Goal: Task Accomplishment & Management: Manage account settings

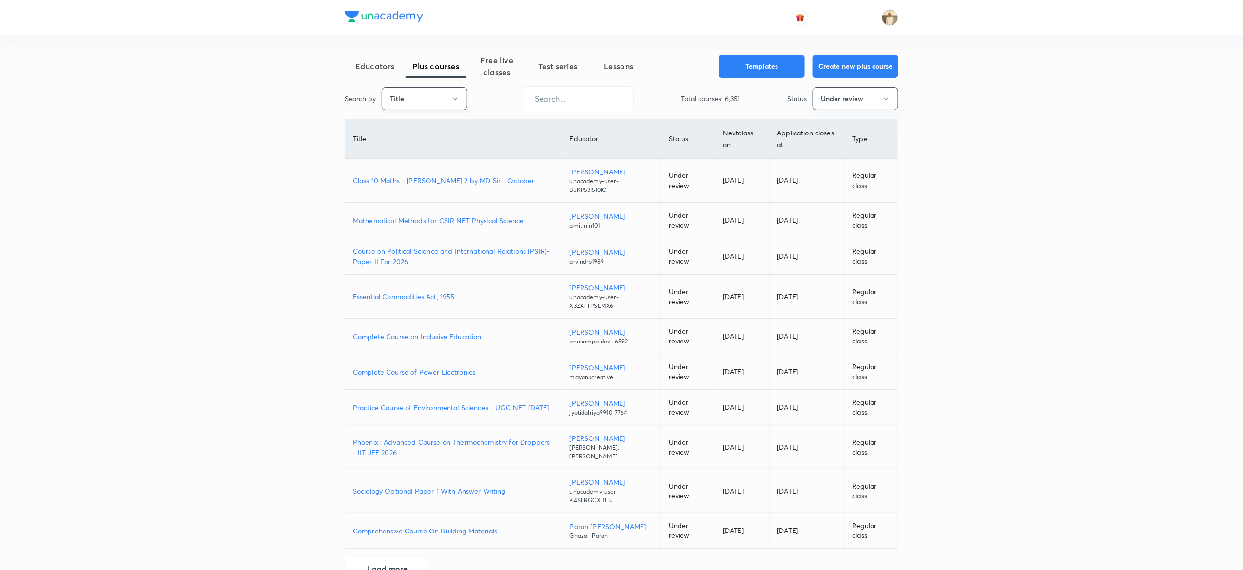
click at [435, 95] on button "Title" at bounding box center [425, 98] width 86 height 23
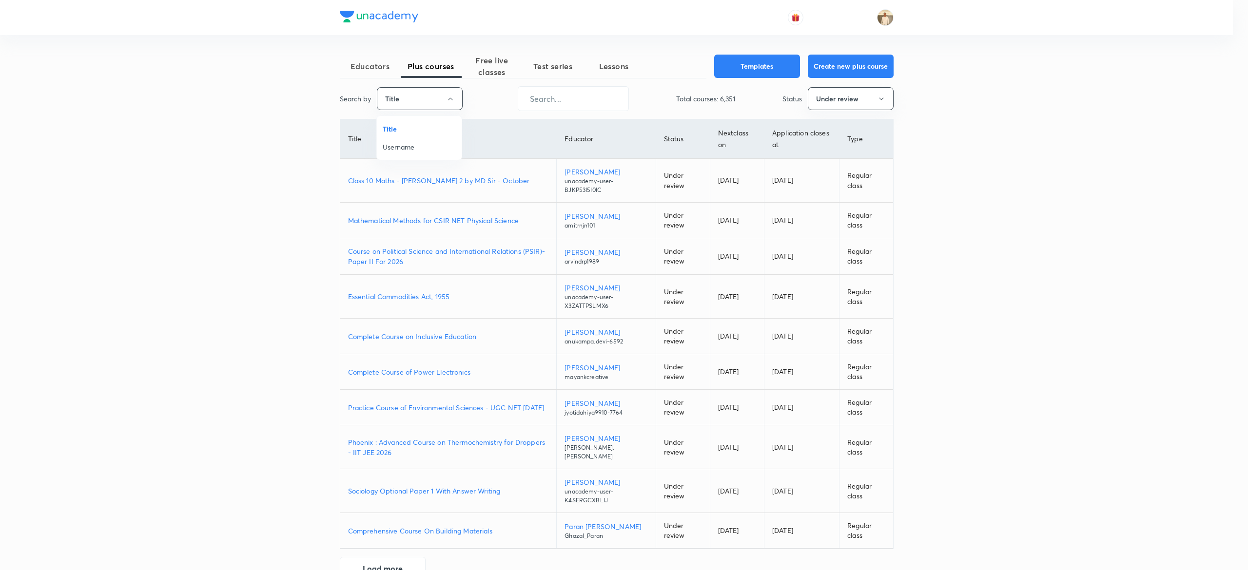
click at [427, 142] on span "Username" at bounding box center [419, 147] width 73 height 10
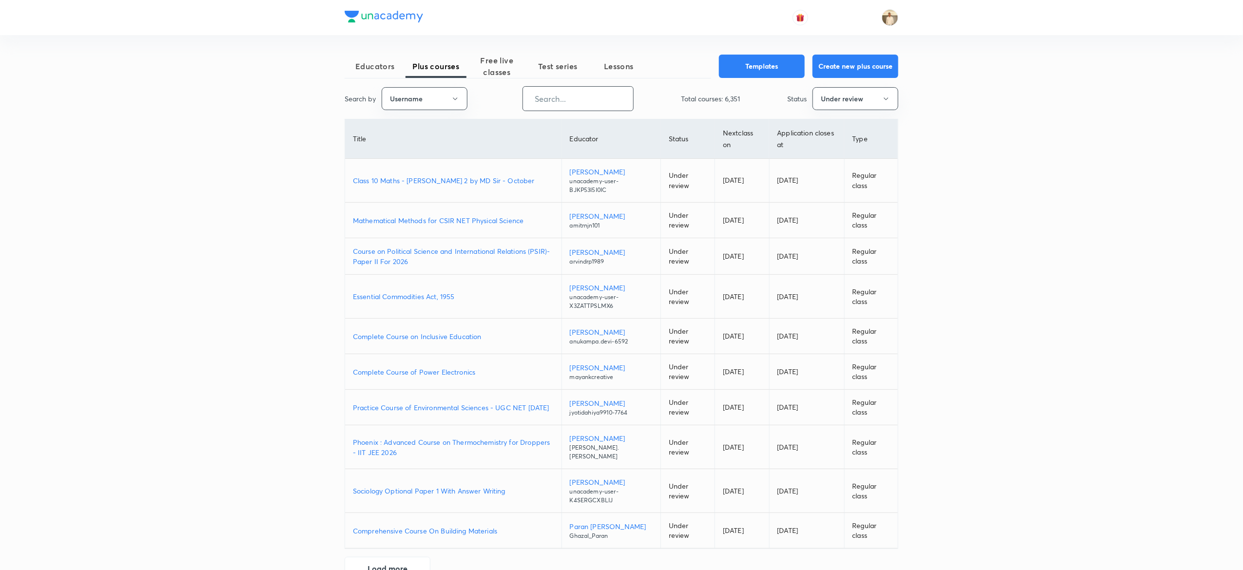
click at [576, 96] on input "text" at bounding box center [578, 98] width 110 height 25
paste input "rahulsoni-2084"
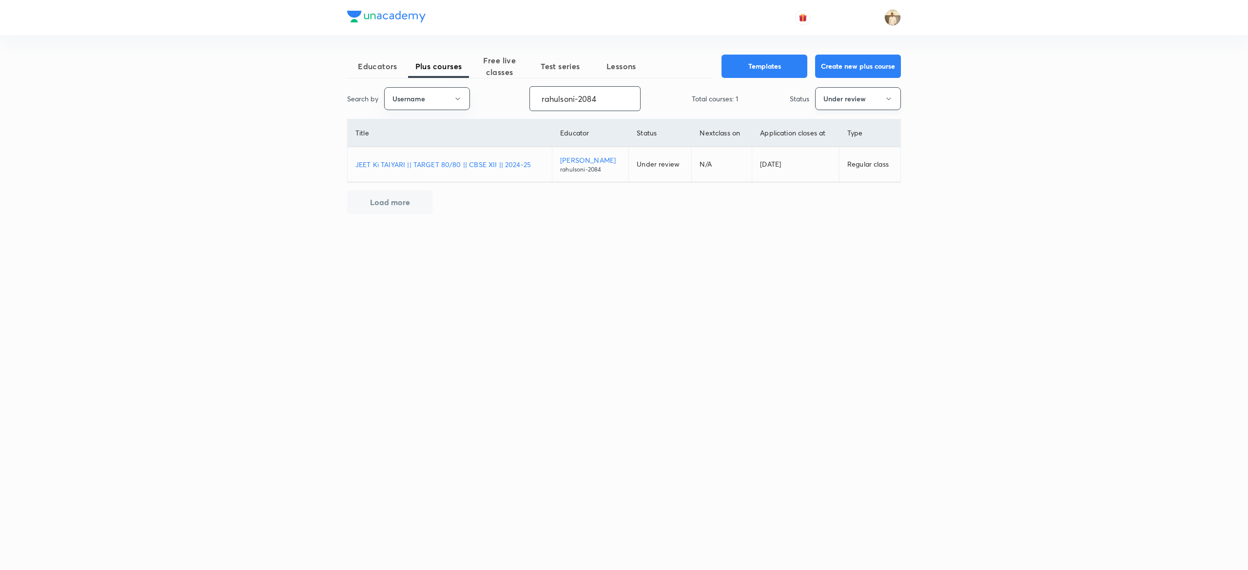
type input "rahulsoni-2084"
click at [865, 102] on button "Under review" at bounding box center [858, 98] width 86 height 23
click at [837, 183] on span "Live" at bounding box center [857, 183] width 73 height 10
click at [871, 105] on button "Live" at bounding box center [858, 98] width 86 height 23
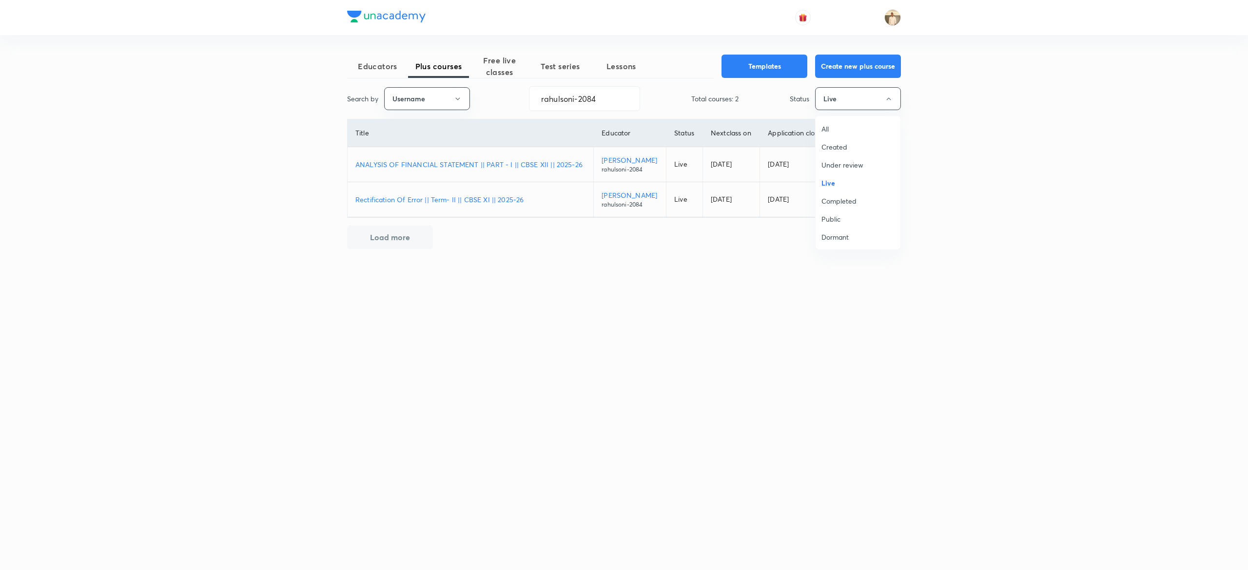
click at [850, 200] on span "Completed" at bounding box center [857, 201] width 73 height 10
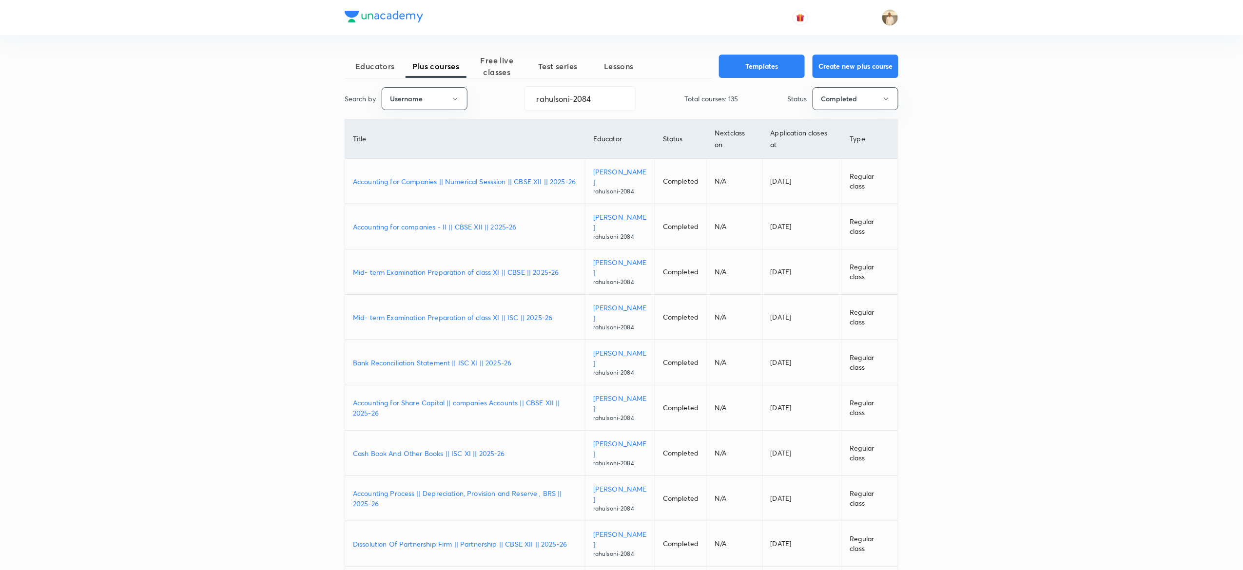
click at [513, 176] on p "Accounting for Companies || Numerical Sesssion || CBSE XII || 2025-26" at bounding box center [465, 181] width 224 height 10
click at [867, 103] on button "Completed" at bounding box center [855, 98] width 86 height 23
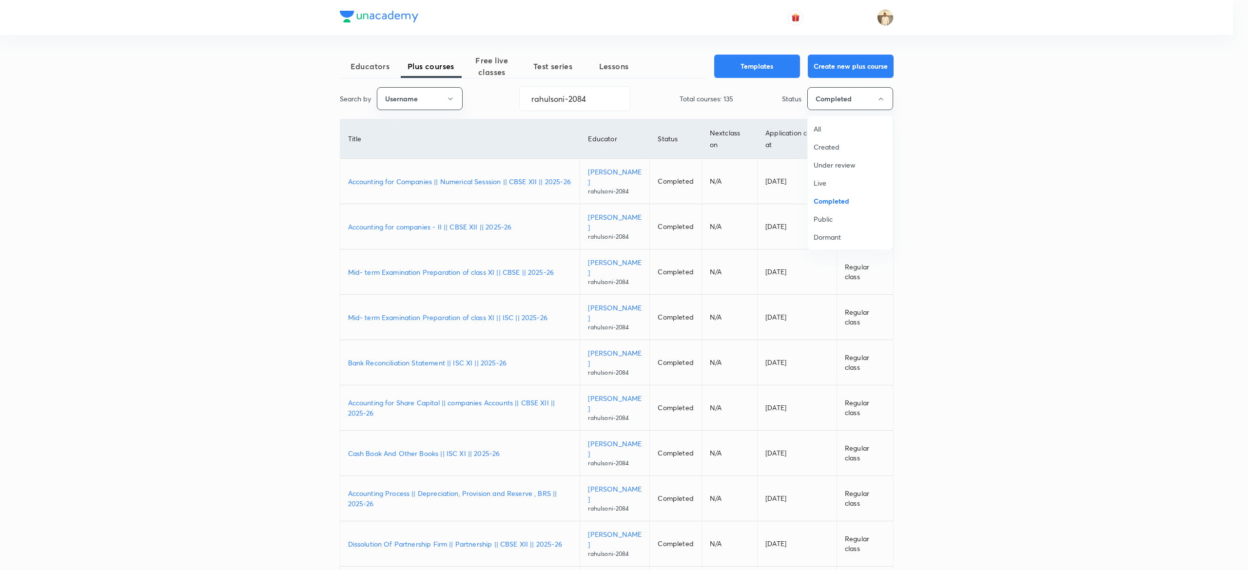
click at [821, 182] on span "Live" at bounding box center [849, 183] width 73 height 10
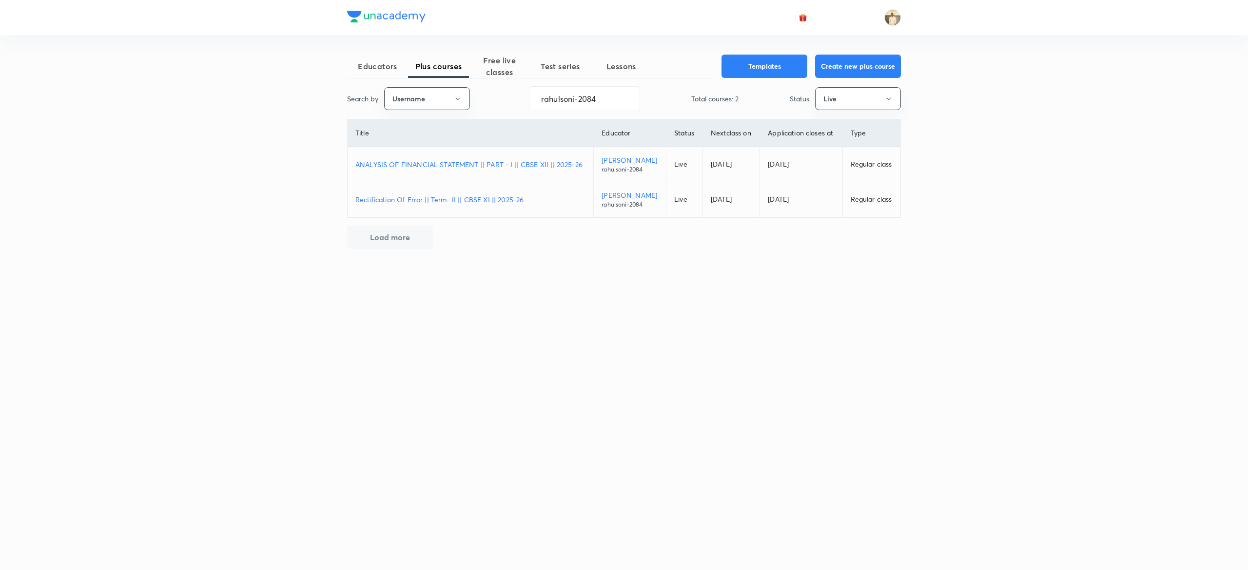
click at [472, 161] on p "ANALYSIS OF FINANCIAL STATEMENT || PART - I || CBSE XII || 2025-26" at bounding box center [470, 164] width 230 height 10
click at [440, 202] on p "Rectification Of Error || Term- II || CBSE XI || 2025-26" at bounding box center [470, 199] width 230 height 10
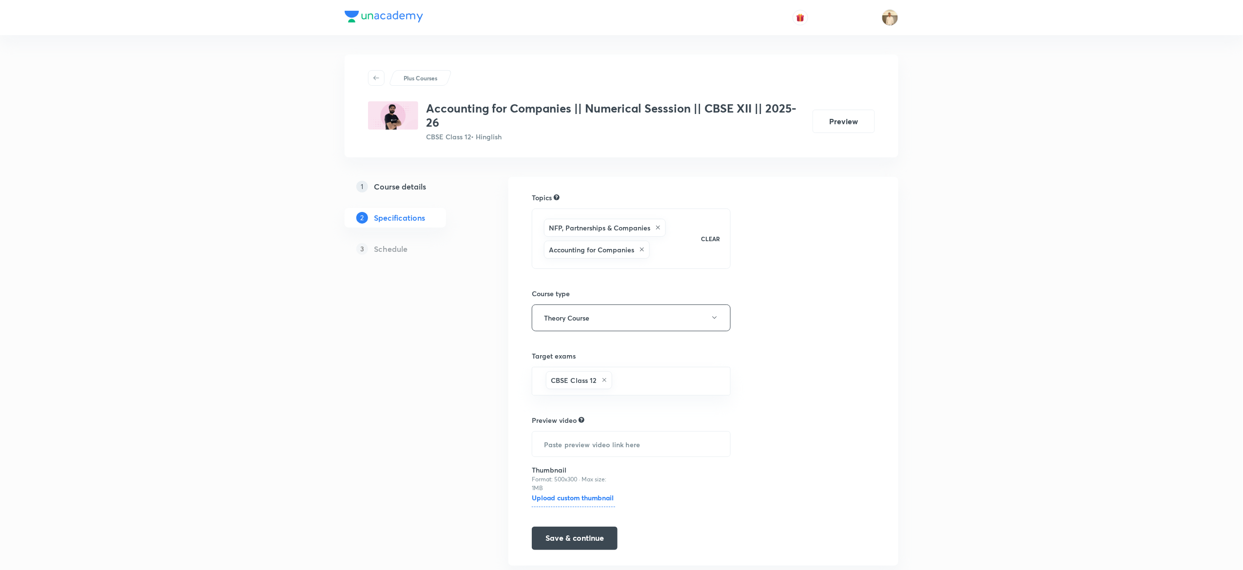
click at [379, 182] on h5 "Course details" at bounding box center [400, 187] width 52 height 12
